Goal: Check status: Check status

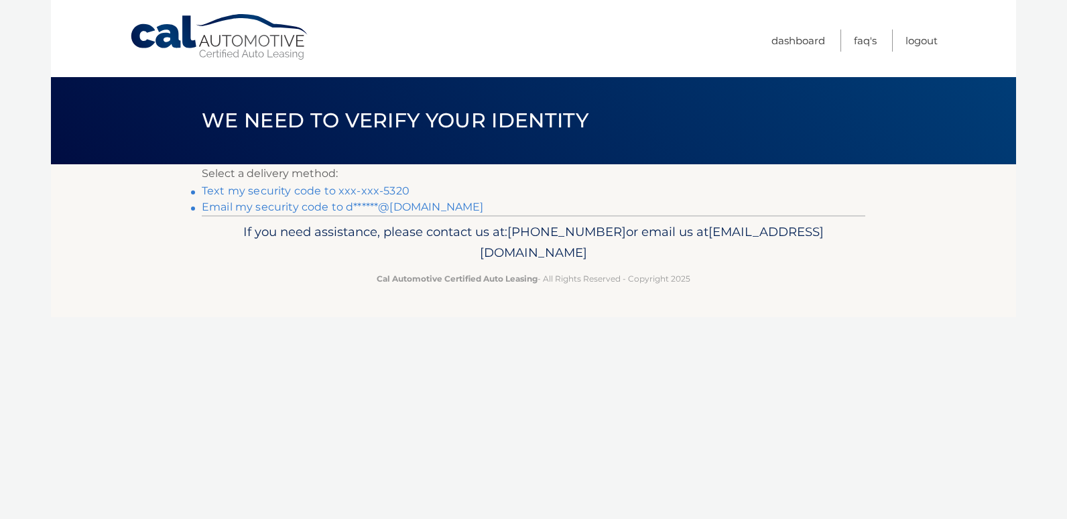
click at [227, 209] on link "Email my security code to d******@msn.com" at bounding box center [343, 206] width 282 height 13
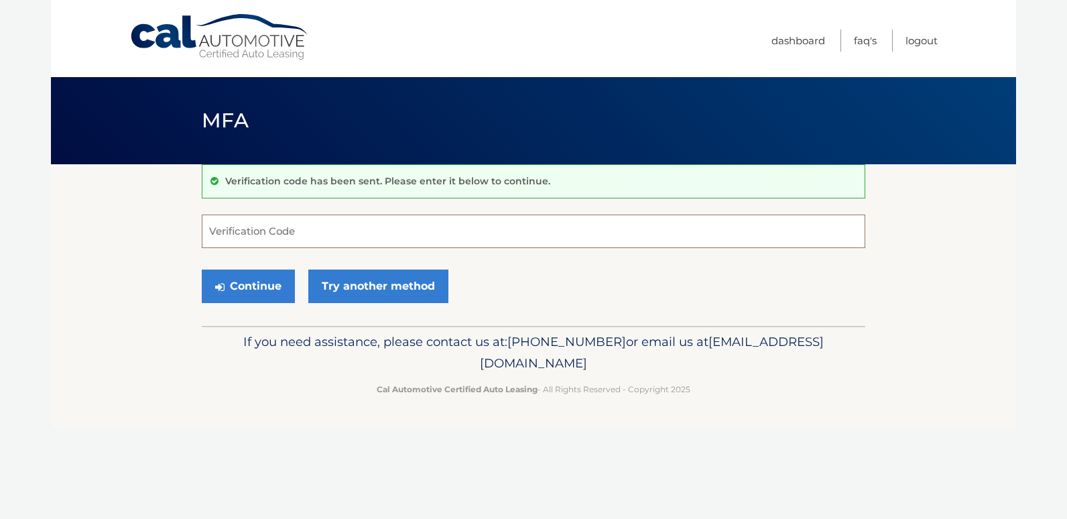
click at [218, 234] on input "Verification Code" at bounding box center [533, 230] width 663 height 33
type input "706251"
click at [219, 284] on icon "submit" at bounding box center [219, 286] width 9 height 11
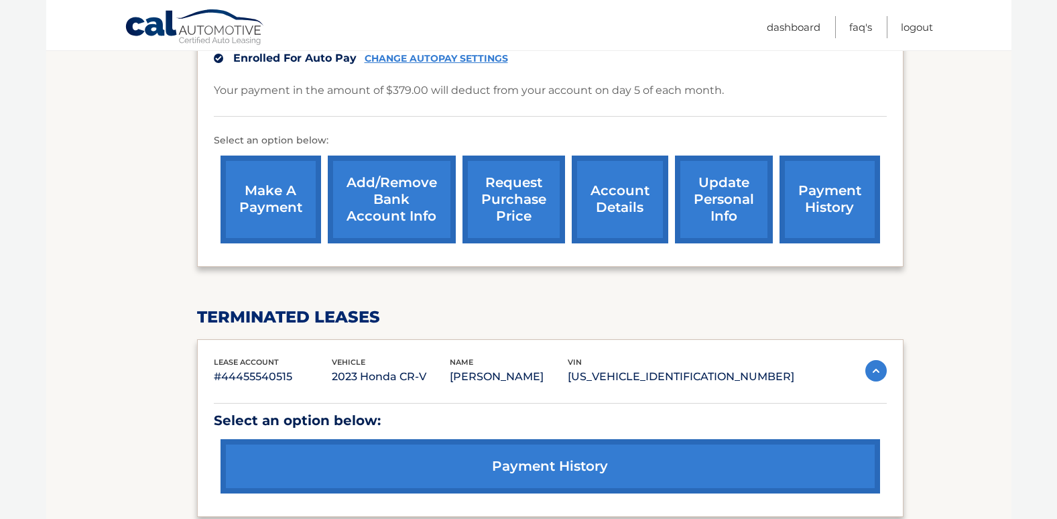
scroll to position [345, 0]
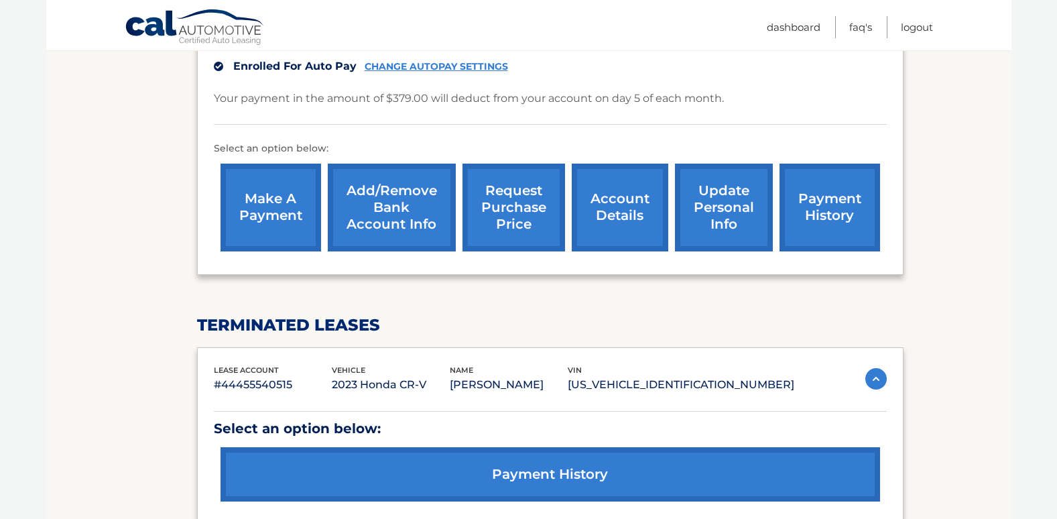
click at [965, 131] on section "my vehicles Add a new lease lease account #44455966058 vehicle 2026 Honda CR-V …" at bounding box center [528, 185] width 965 height 732
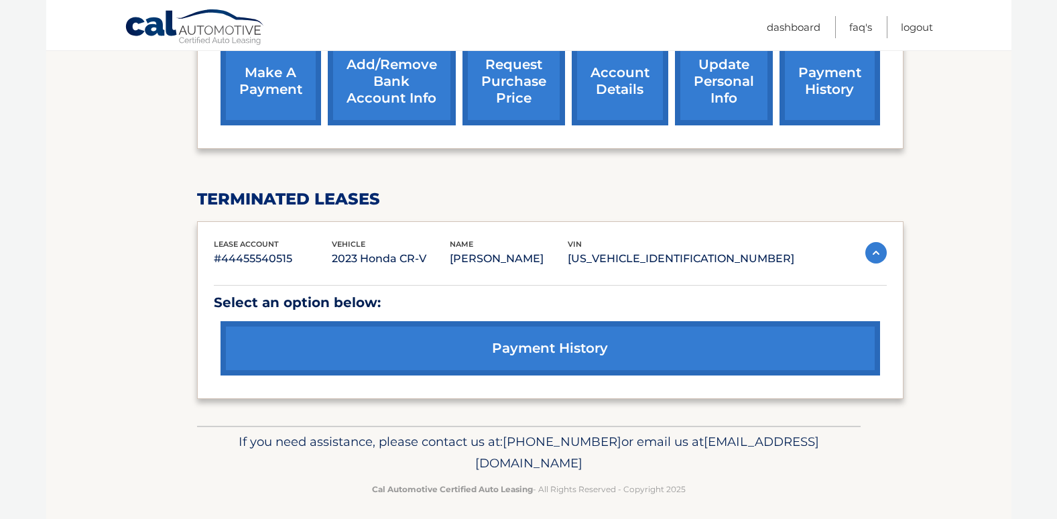
scroll to position [479, 0]
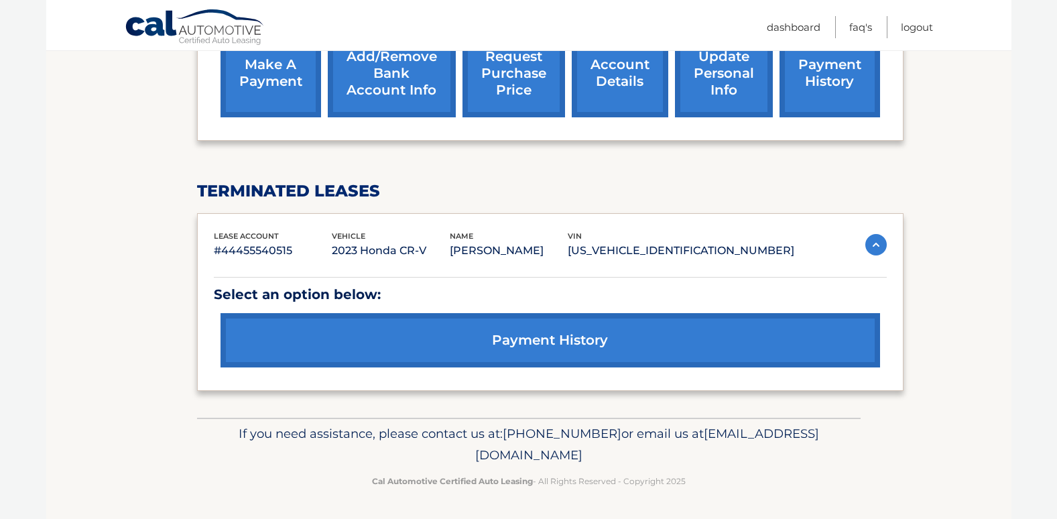
click at [551, 351] on link "payment history" at bounding box center [549, 340] width 659 height 54
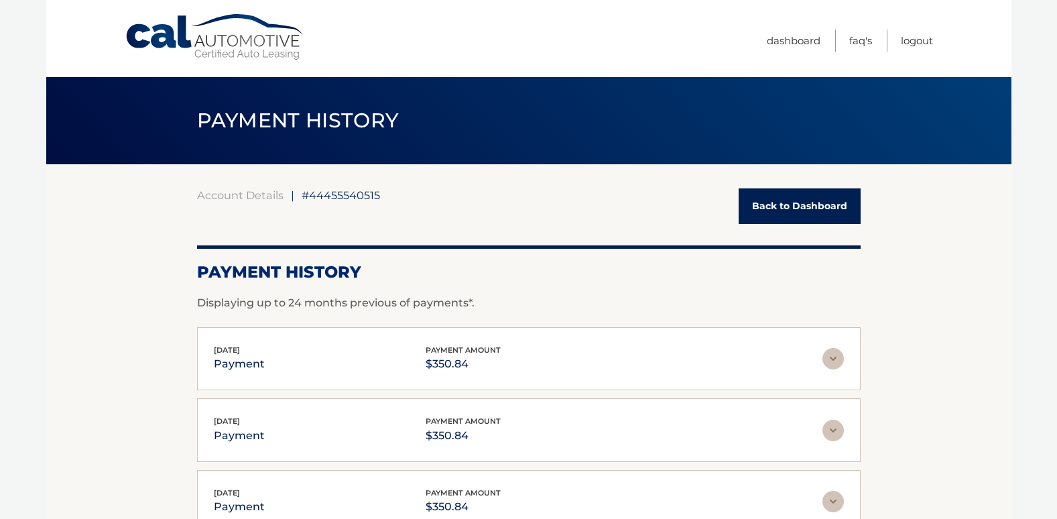
click at [813, 219] on link "Back to Dashboard" at bounding box center [799, 206] width 122 height 36
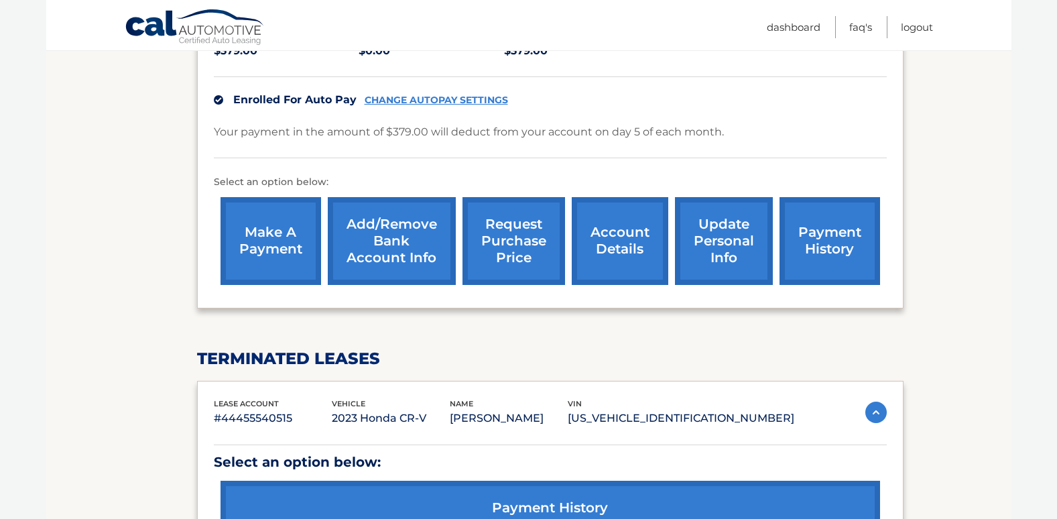
scroll to position [335, 0]
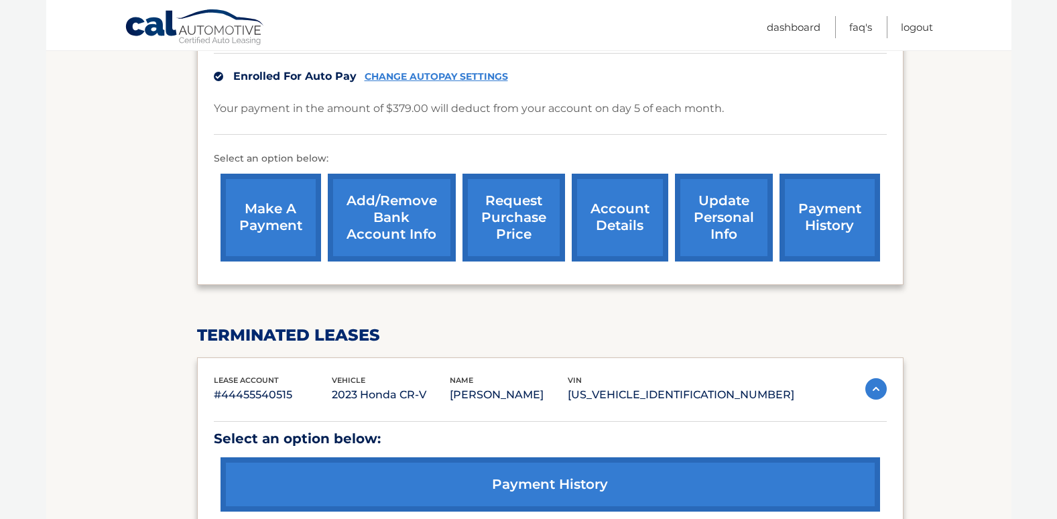
click at [841, 211] on link "payment history" at bounding box center [829, 218] width 100 height 88
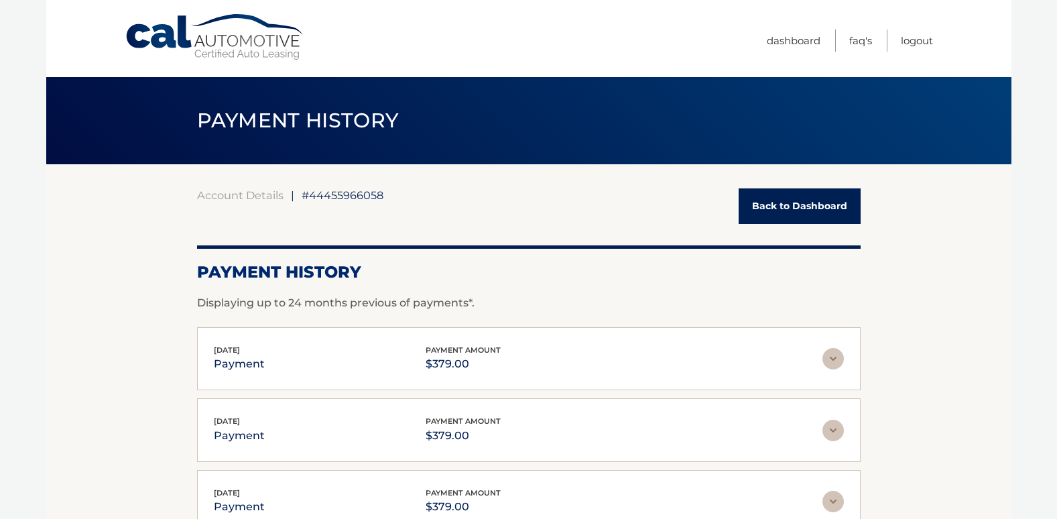
click at [782, 214] on link "Back to Dashboard" at bounding box center [799, 206] width 122 height 36
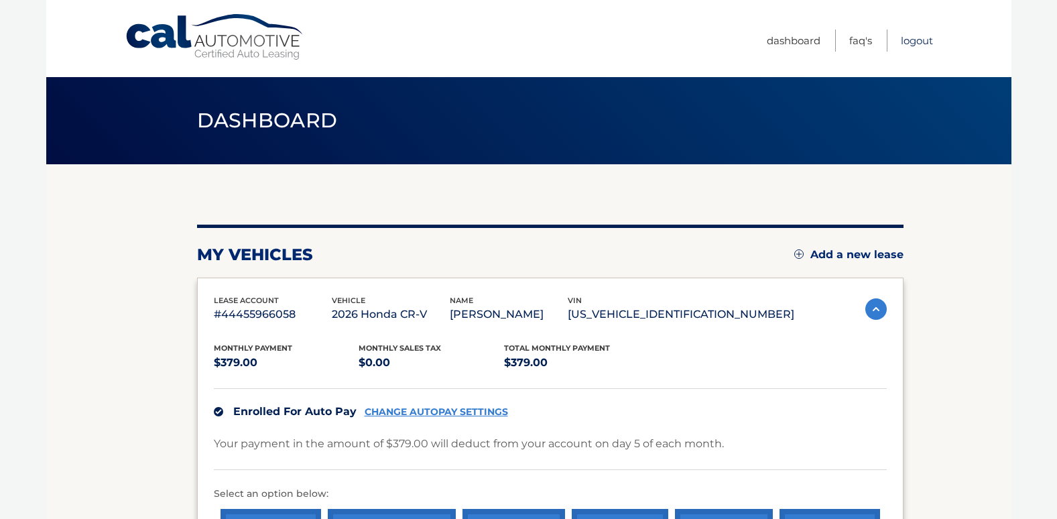
click at [912, 38] on link "Logout" at bounding box center [916, 40] width 32 height 22
